Goal: Task Accomplishment & Management: Manage account settings

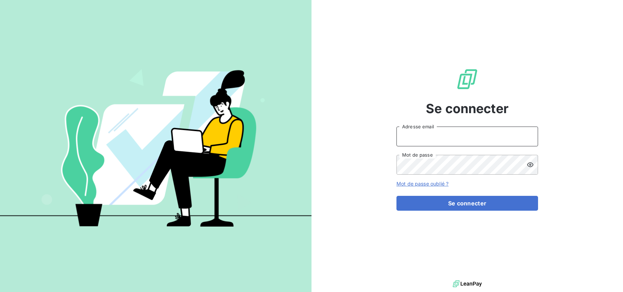
click at [458, 140] on input "Adresse email" at bounding box center [467, 137] width 142 height 20
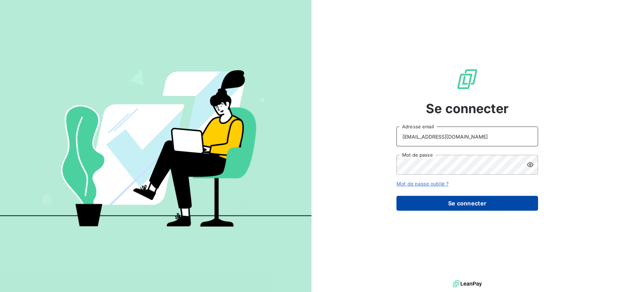
type input "compta-clients@repagroup.com"
click at [458, 204] on button "Se connecter" at bounding box center [467, 203] width 142 height 15
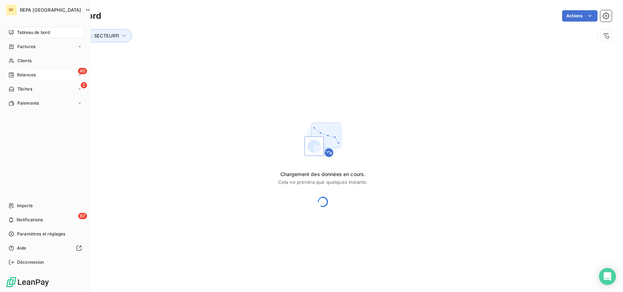
click at [24, 77] on span "Relances" at bounding box center [26, 75] width 19 height 6
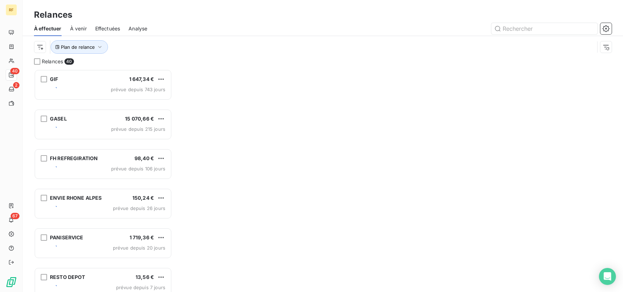
scroll to position [217, 132]
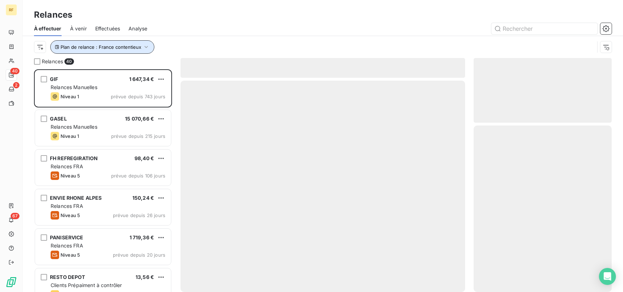
click at [144, 48] on icon "button" at bounding box center [146, 47] width 7 height 7
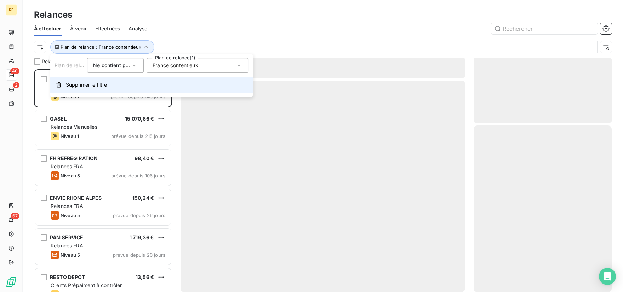
click at [77, 84] on span "Supprimer le filtre" at bounding box center [86, 84] width 41 height 7
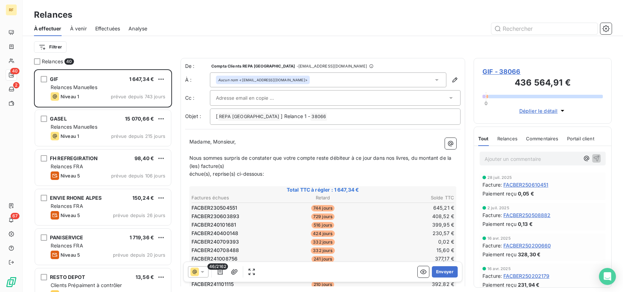
click at [200, 16] on div "Relances" at bounding box center [323, 14] width 600 height 13
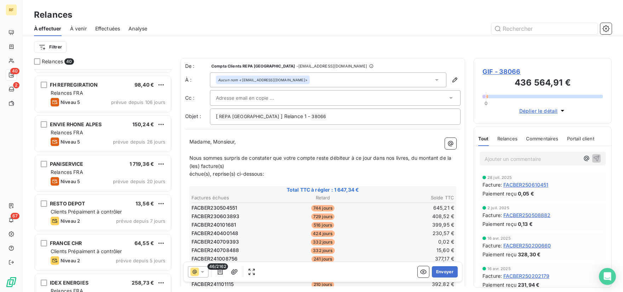
scroll to position [0, 0]
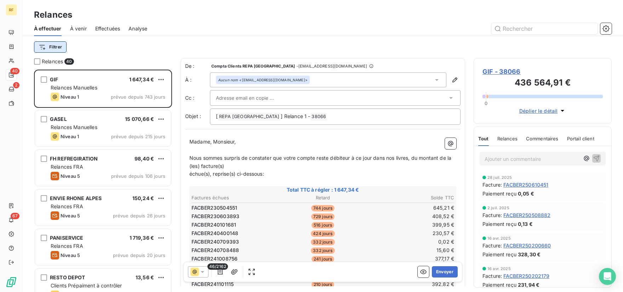
click at [54, 49] on html "RF 40 2 67 Relances À effectuer À venir Effectuées Analyse Filtrer Relances 40 …" at bounding box center [311, 146] width 623 height 292
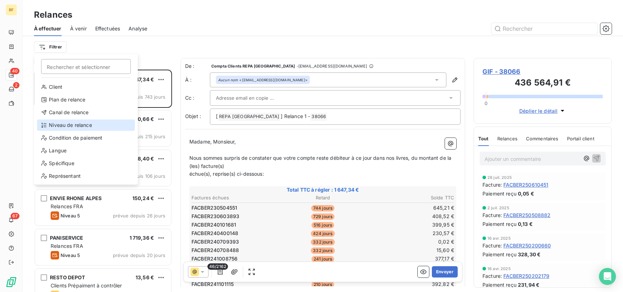
click at [70, 123] on div "Niveau de relance" at bounding box center [86, 125] width 98 height 11
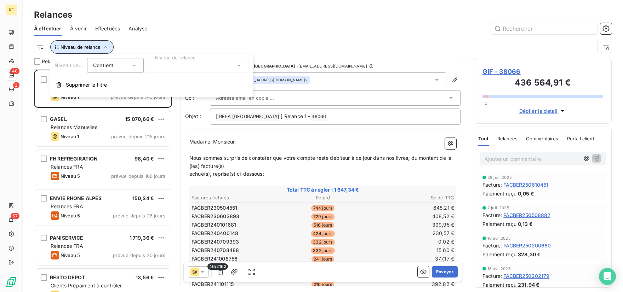
click at [103, 46] on icon "button" at bounding box center [105, 47] width 7 height 7
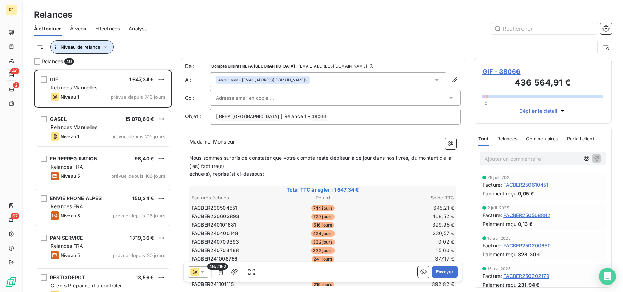
click at [103, 46] on icon "button" at bounding box center [105, 47] width 7 height 7
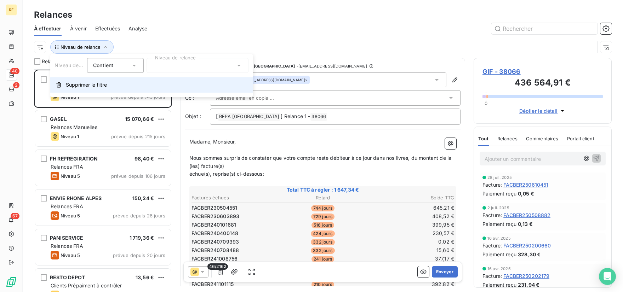
click at [85, 85] on span "Supprimer le filtre" at bounding box center [86, 84] width 41 height 7
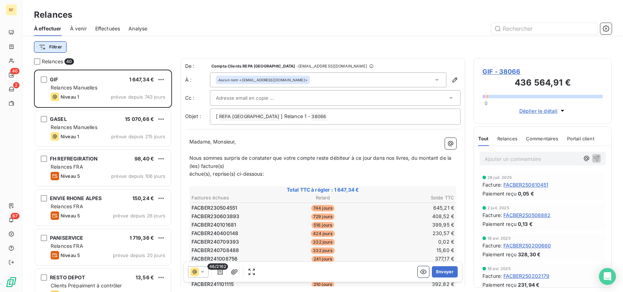
click at [55, 46] on html "RF 40 2 67 Relances À effectuer À venir Effectuées Analyse Filtrer Relances 40 …" at bounding box center [311, 146] width 623 height 292
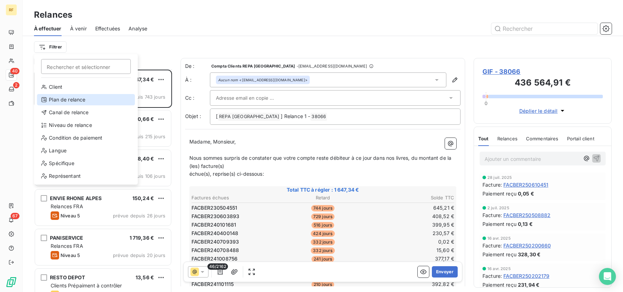
click at [62, 101] on div "Plan de relance" at bounding box center [86, 99] width 98 height 11
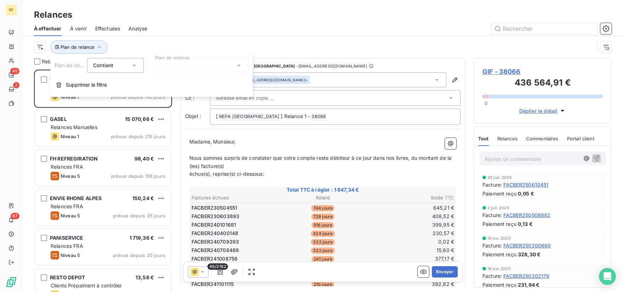
click at [169, 71] on div at bounding box center [198, 65] width 102 height 15
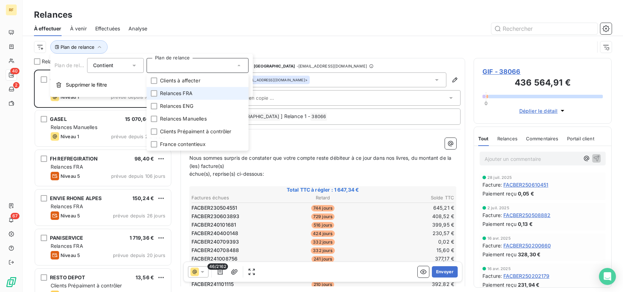
click at [166, 94] on span "Relances FRA" at bounding box center [176, 93] width 33 height 7
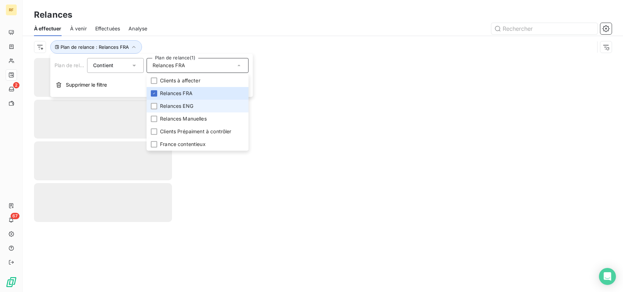
click at [161, 107] on span "Relances ENG" at bounding box center [176, 106] width 33 height 7
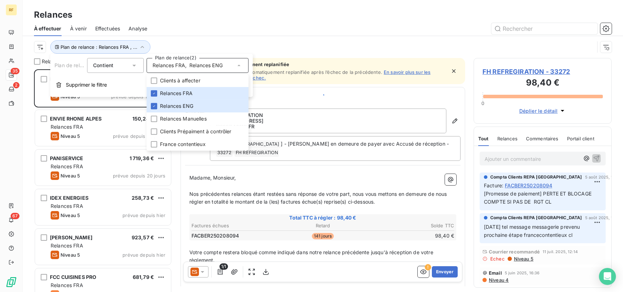
scroll to position [217, 132]
click at [212, 25] on div at bounding box center [384, 28] width 456 height 11
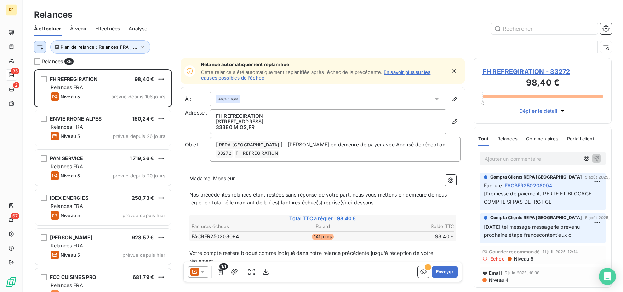
click at [39, 49] on html "RF 35 2 67 Relances À effectuer À venir Effectuées Analyse Plan de relance : Re…" at bounding box center [311, 146] width 623 height 292
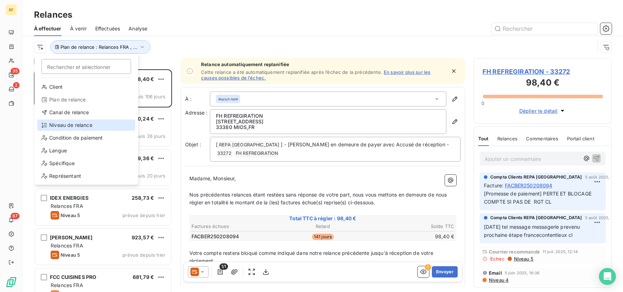
click at [66, 126] on div "Niveau de relance" at bounding box center [86, 125] width 98 height 11
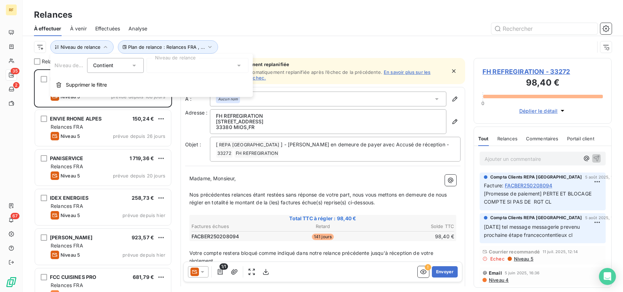
click at [177, 70] on div at bounding box center [198, 65] width 102 height 15
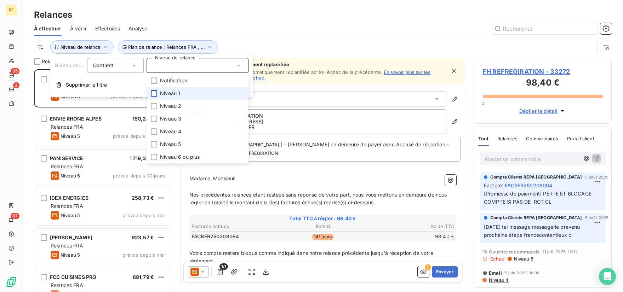
click at [152, 96] on div at bounding box center [154, 93] width 6 height 6
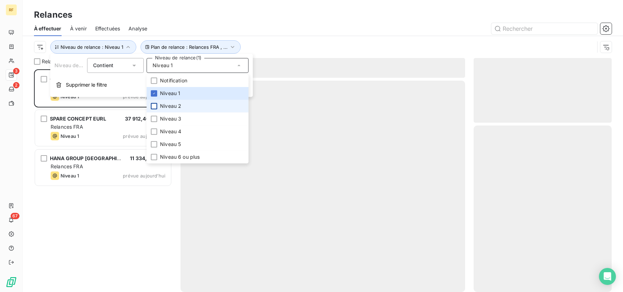
scroll to position [217, 132]
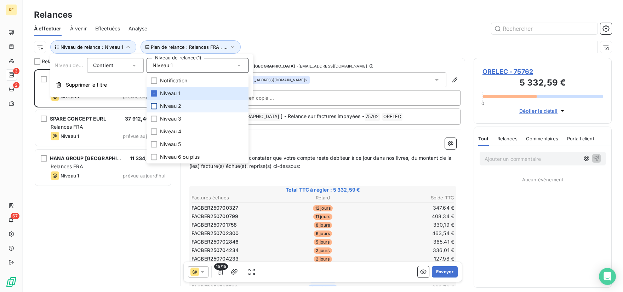
click at [152, 104] on div at bounding box center [154, 106] width 6 height 6
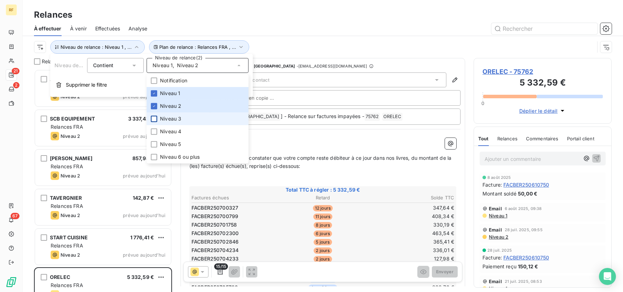
click at [153, 119] on div at bounding box center [154, 119] width 6 height 6
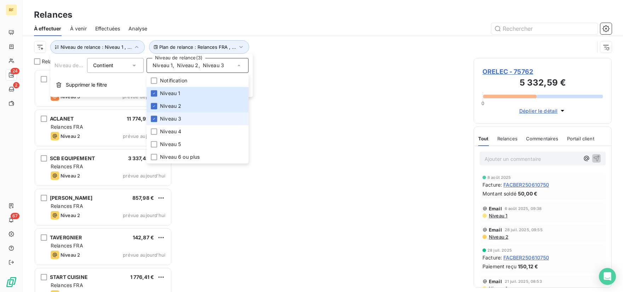
scroll to position [0, 0]
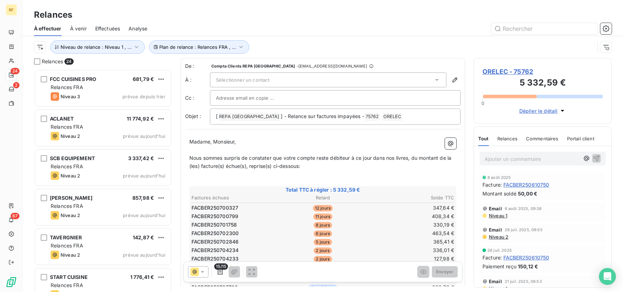
click at [228, 19] on div "Relances" at bounding box center [323, 14] width 600 height 13
click at [208, 20] on div "Relances" at bounding box center [323, 14] width 600 height 13
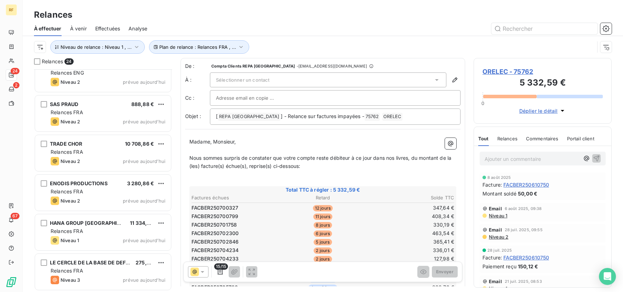
click at [294, 18] on div "Relances" at bounding box center [323, 14] width 600 height 13
click at [350, 20] on div "Relances" at bounding box center [323, 14] width 600 height 13
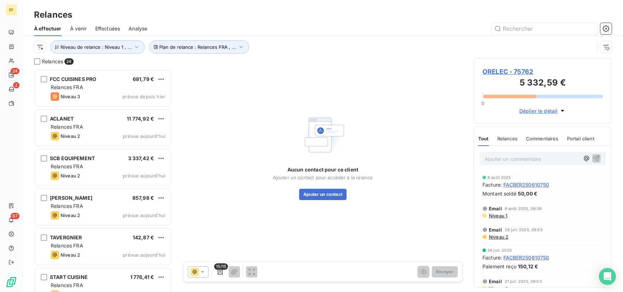
scroll to position [217, 132]
